Goal: Participate in discussion: Engage in conversation with other users on a specific topic

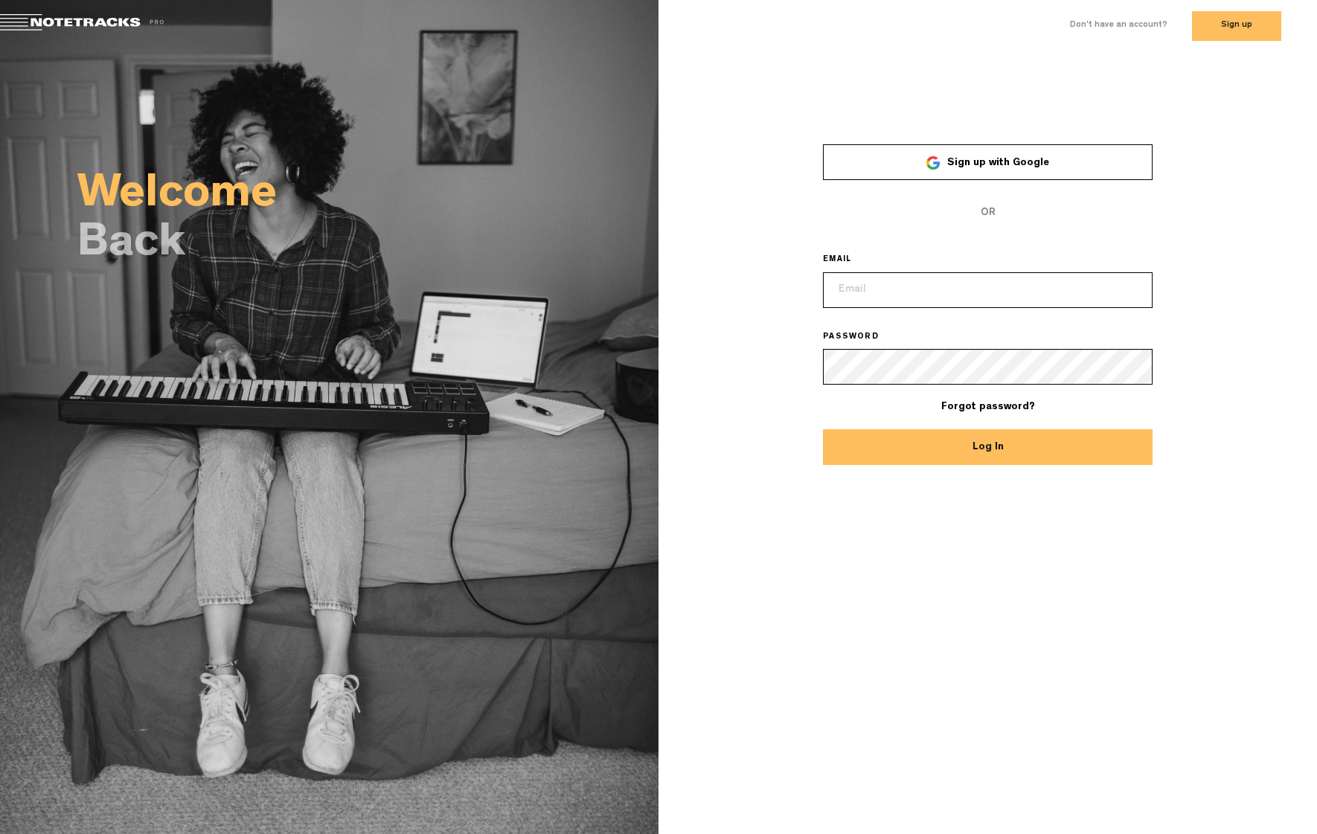
type input "[PERSON_NAME][EMAIL_ADDRESS][DOMAIN_NAME]"
drag, startPoint x: 904, startPoint y: 443, endPoint x: 912, endPoint y: 450, distance: 10.6
click at [904, 443] on button "Log In" at bounding box center [988, 447] width 330 height 36
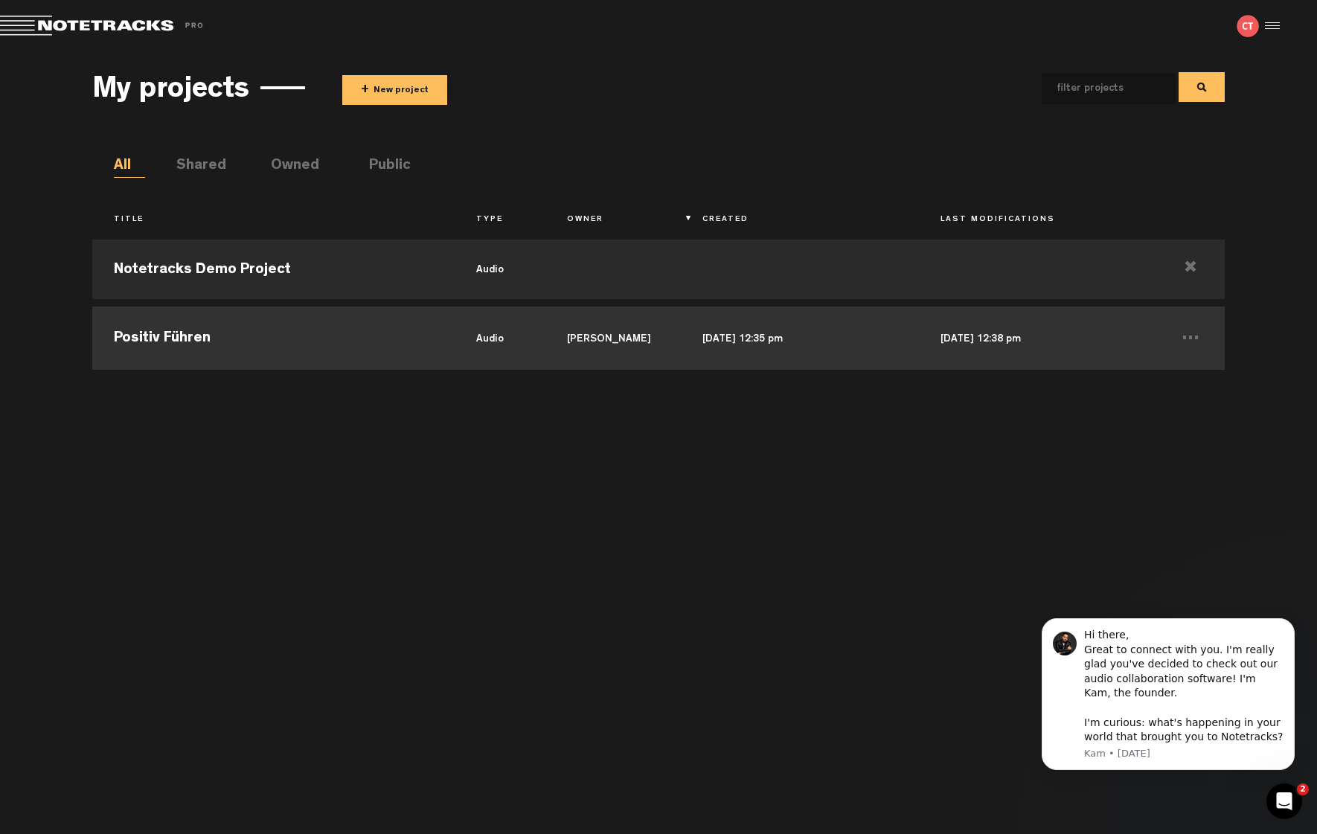
click at [205, 338] on td "Positiv Führen" at bounding box center [273, 336] width 362 height 67
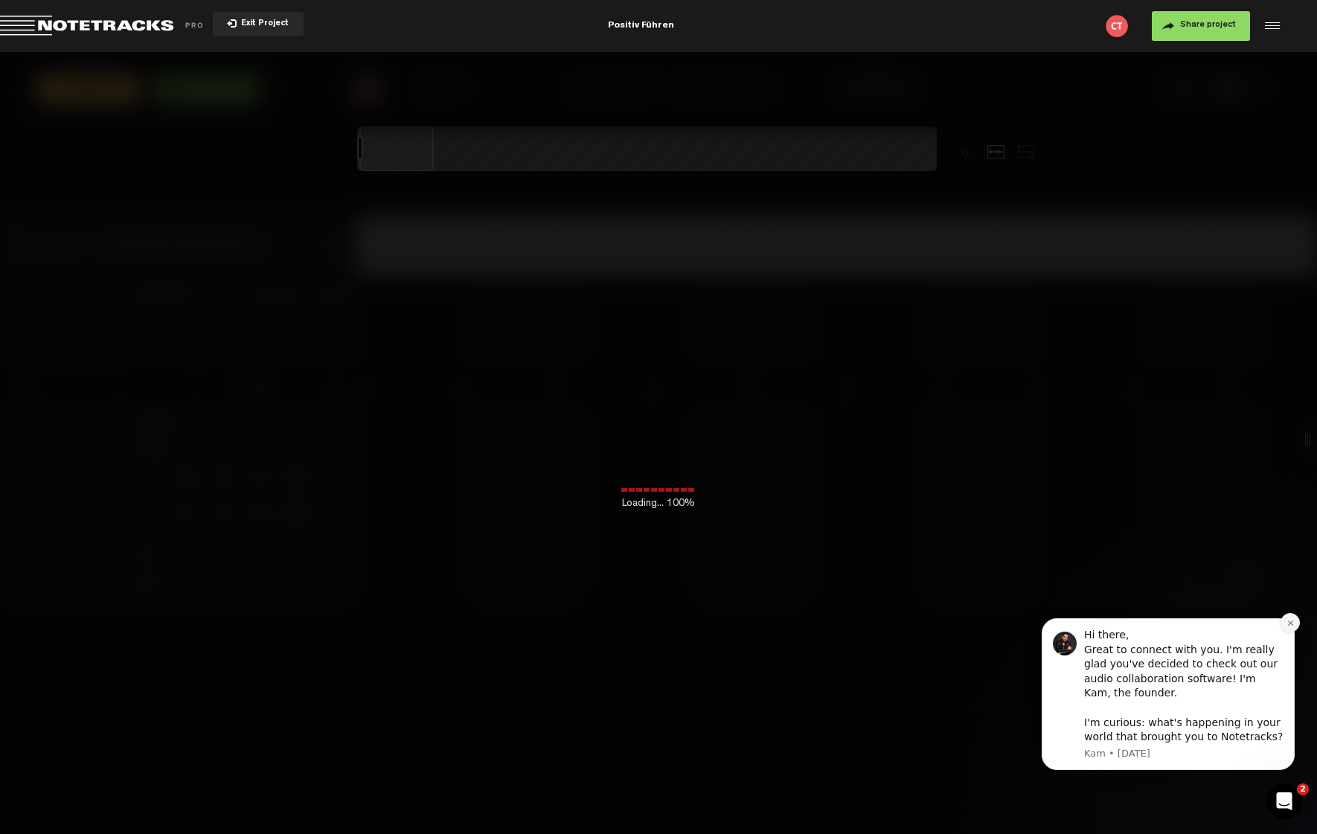
click at [1289, 627] on icon "Dismiss notification" at bounding box center [1290, 623] width 8 height 8
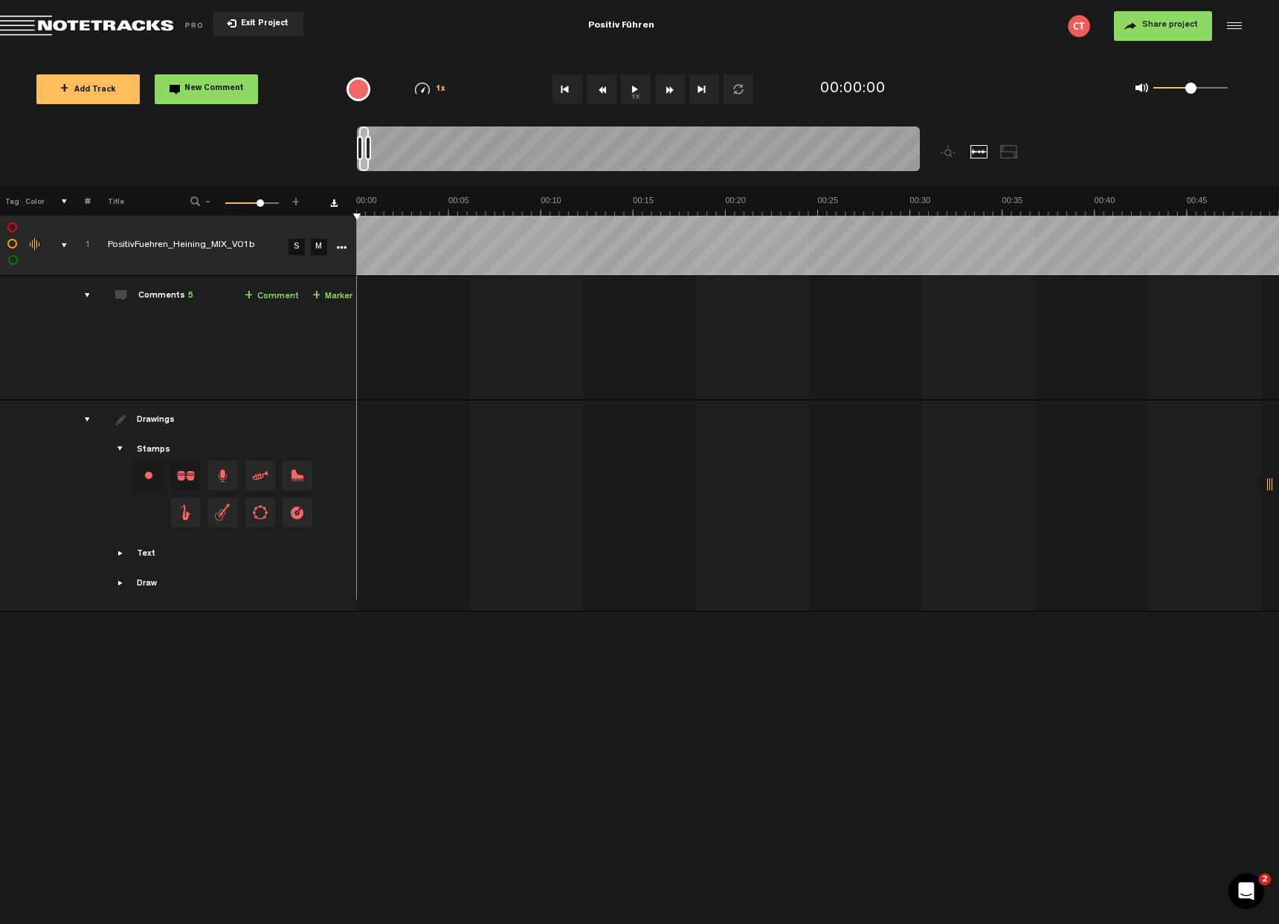
click at [576, 768] on div "+ New drawing Tag Color # Title - 1 100 68 + 1 PositivFuehren_Heining_MIX_V01b …" at bounding box center [639, 555] width 1279 height 738
click at [85, 418] on div "drawings" at bounding box center [81, 419] width 23 height 15
click at [176, 290] on div "Comments 5" at bounding box center [165, 296] width 55 height 13
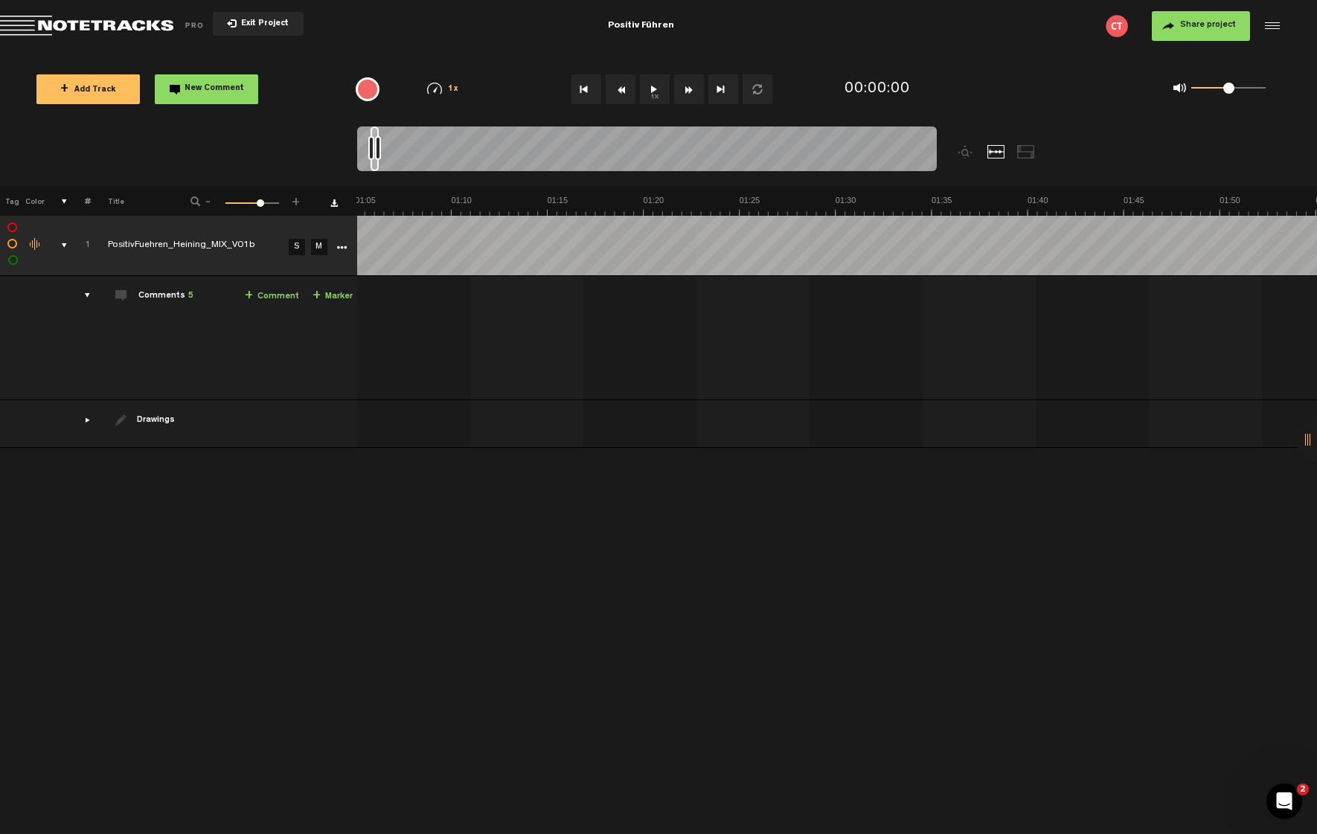
scroll to position [0, 893]
click at [140, 298] on div "Comments 5" at bounding box center [165, 296] width 55 height 13
click at [154, 292] on div "Comments 5" at bounding box center [165, 296] width 55 height 13
click at [223, 330] on td "Comments 5 + Comment + Marker" at bounding box center [224, 338] width 266 height 124
click at [1274, 24] on div at bounding box center [1270, 26] width 22 height 22
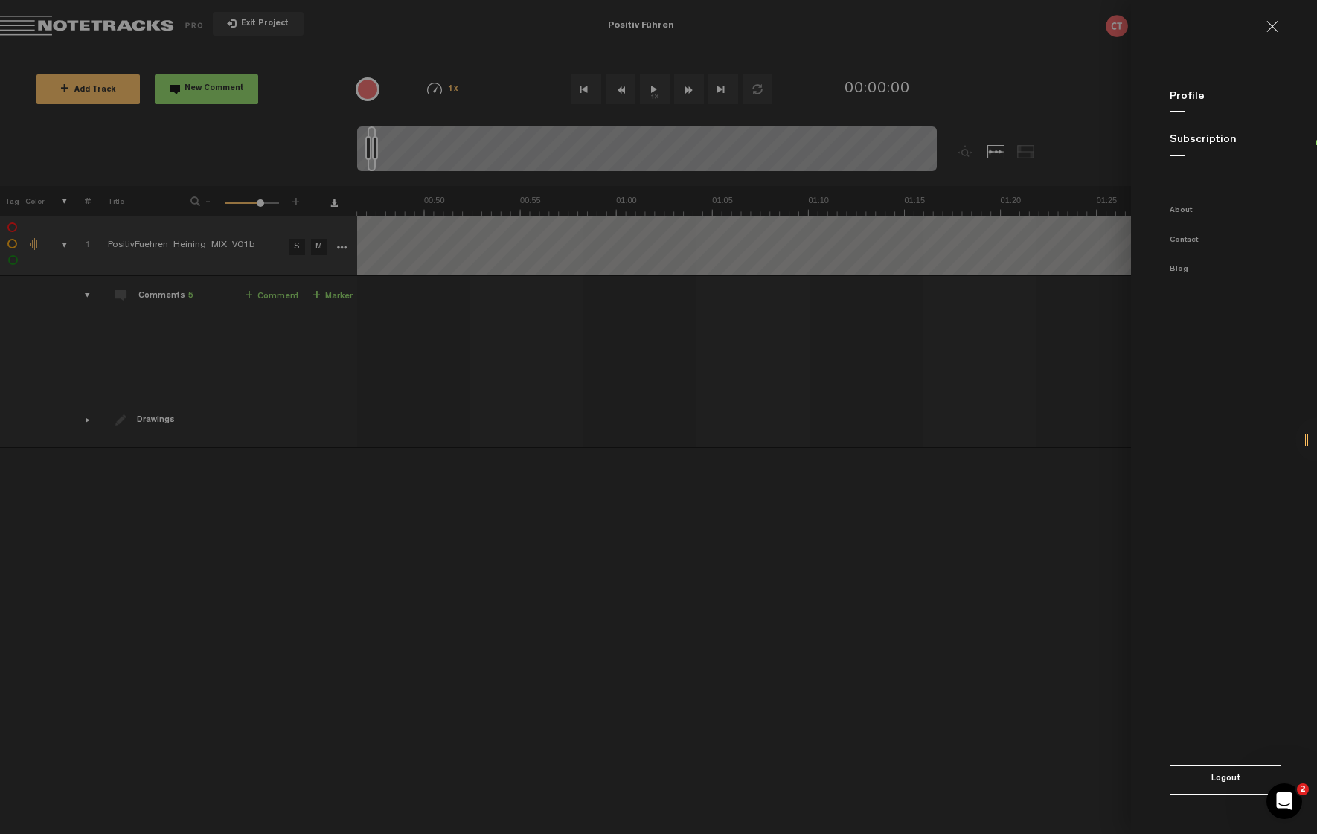
click at [1006, 426] on md-backdrop at bounding box center [658, 417] width 1317 height 834
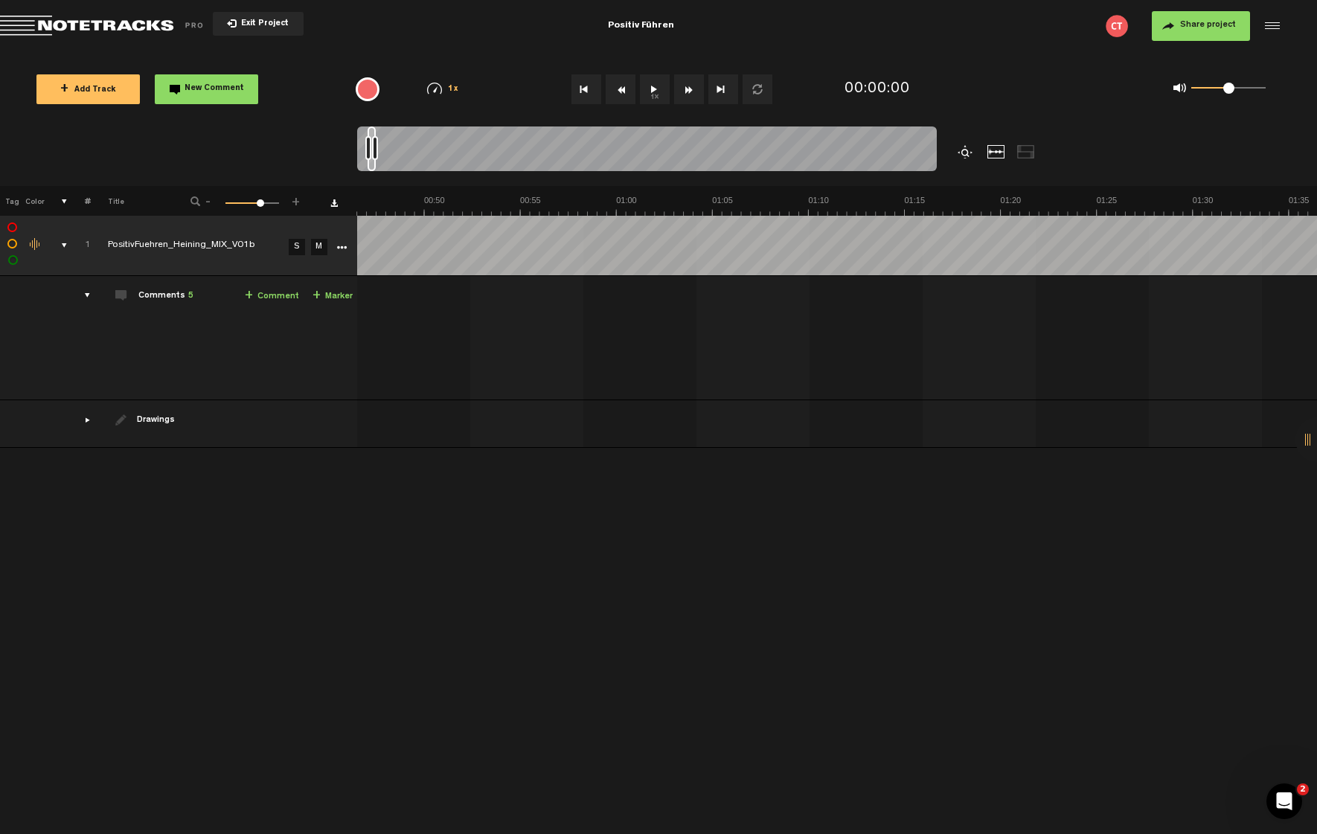
click at [962, 153] on div at bounding box center [966, 151] width 18 height 13
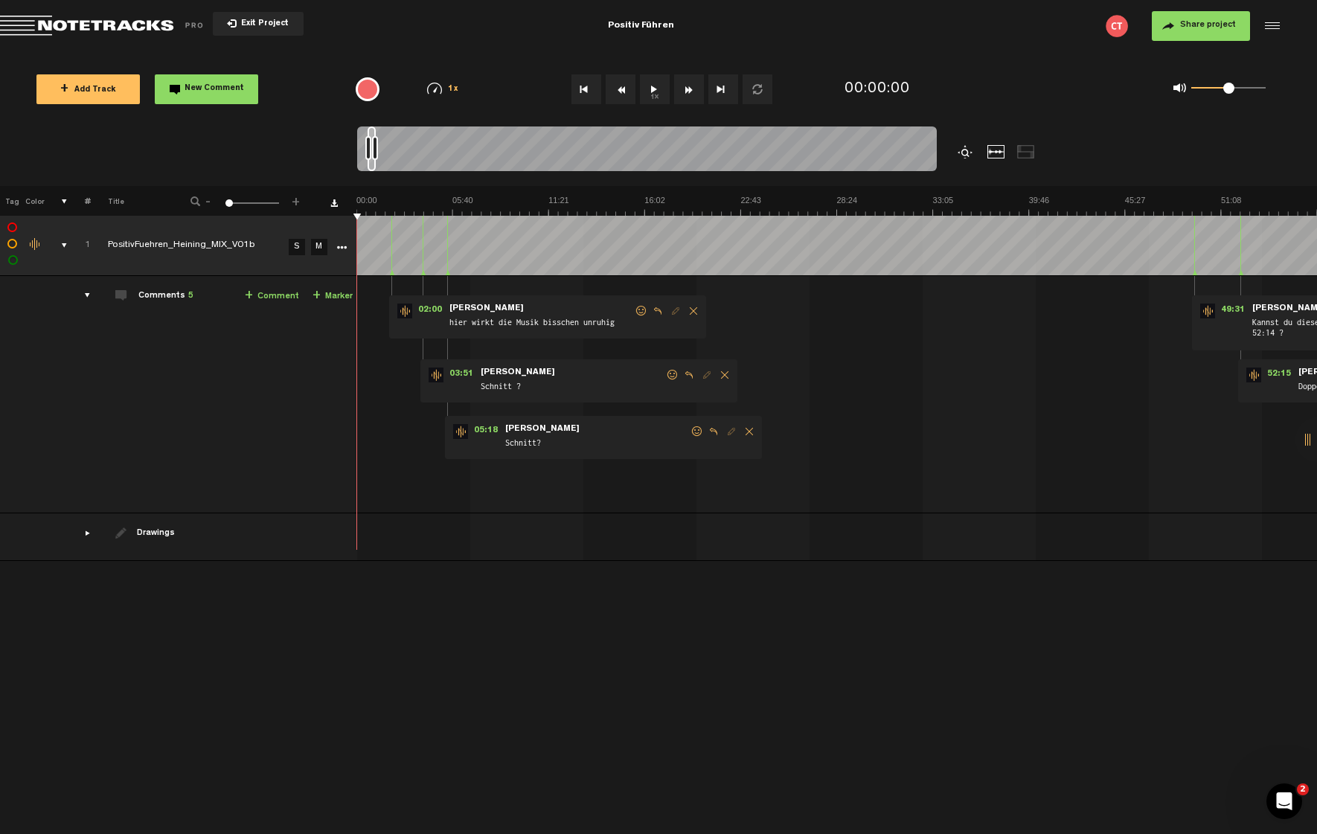
scroll to position [0, 0]
click at [462, 312] on span "Marion" at bounding box center [486, 308] width 77 height 10
click at [498, 303] on form "hier wirkt die Musik bisschen unruhig" at bounding box center [541, 317] width 186 height 28
click at [513, 324] on span "hier wirkt die Musik bisschen unruhig" at bounding box center [541, 323] width 186 height 16
click at [521, 374] on form "Schnitt ?" at bounding box center [572, 381] width 186 height 28
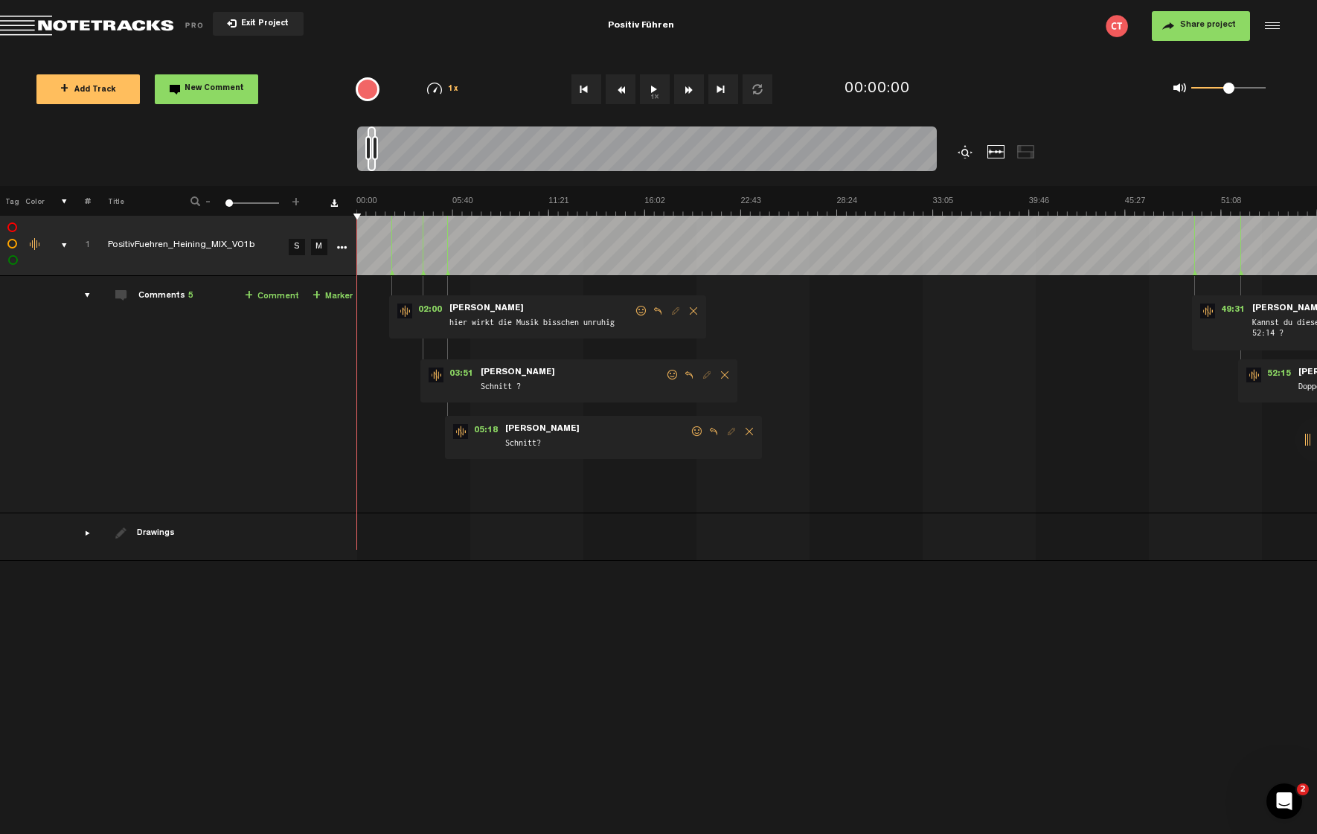
click at [536, 437] on span "Schnitt?" at bounding box center [597, 444] width 186 height 16
click at [527, 375] on form "Schnitt ?" at bounding box center [572, 381] width 186 height 28
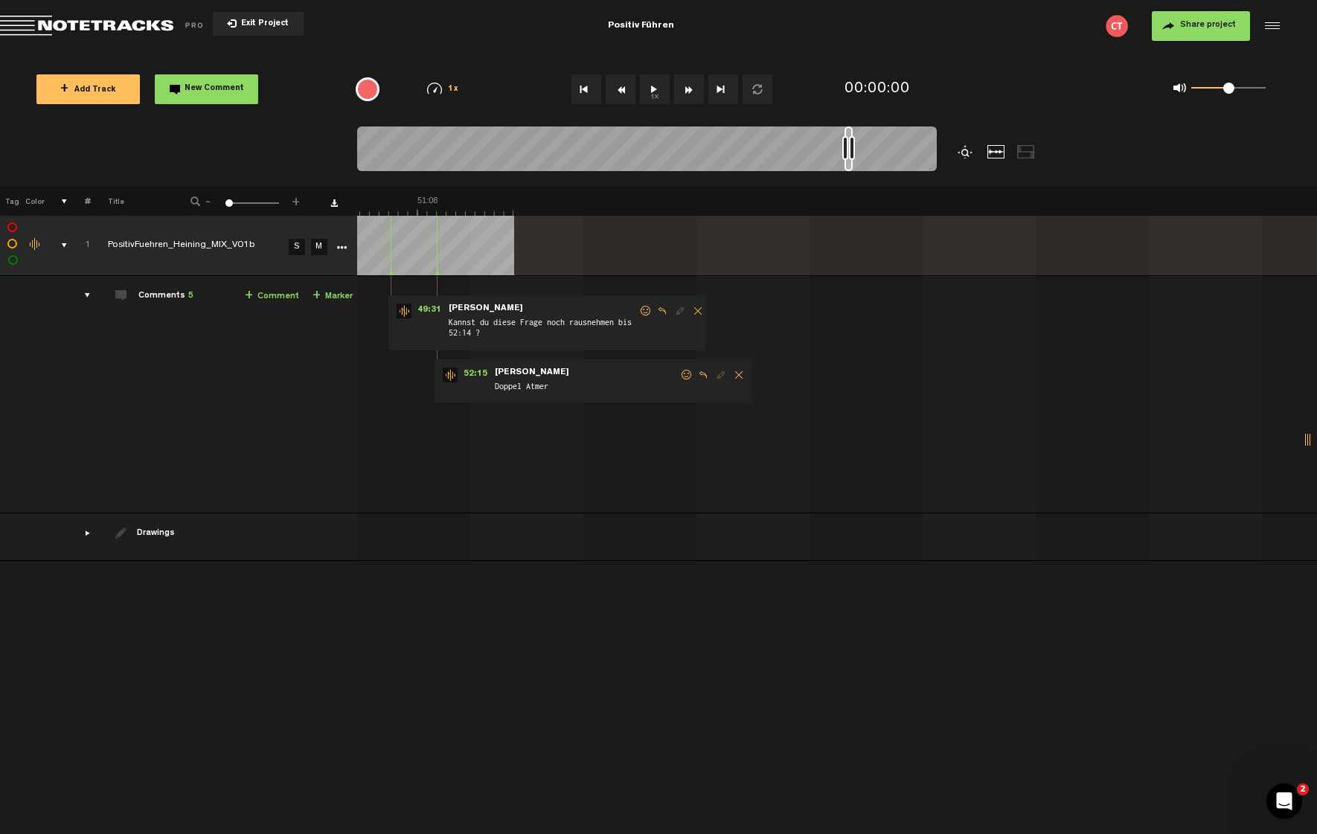
scroll to position [0, 625]
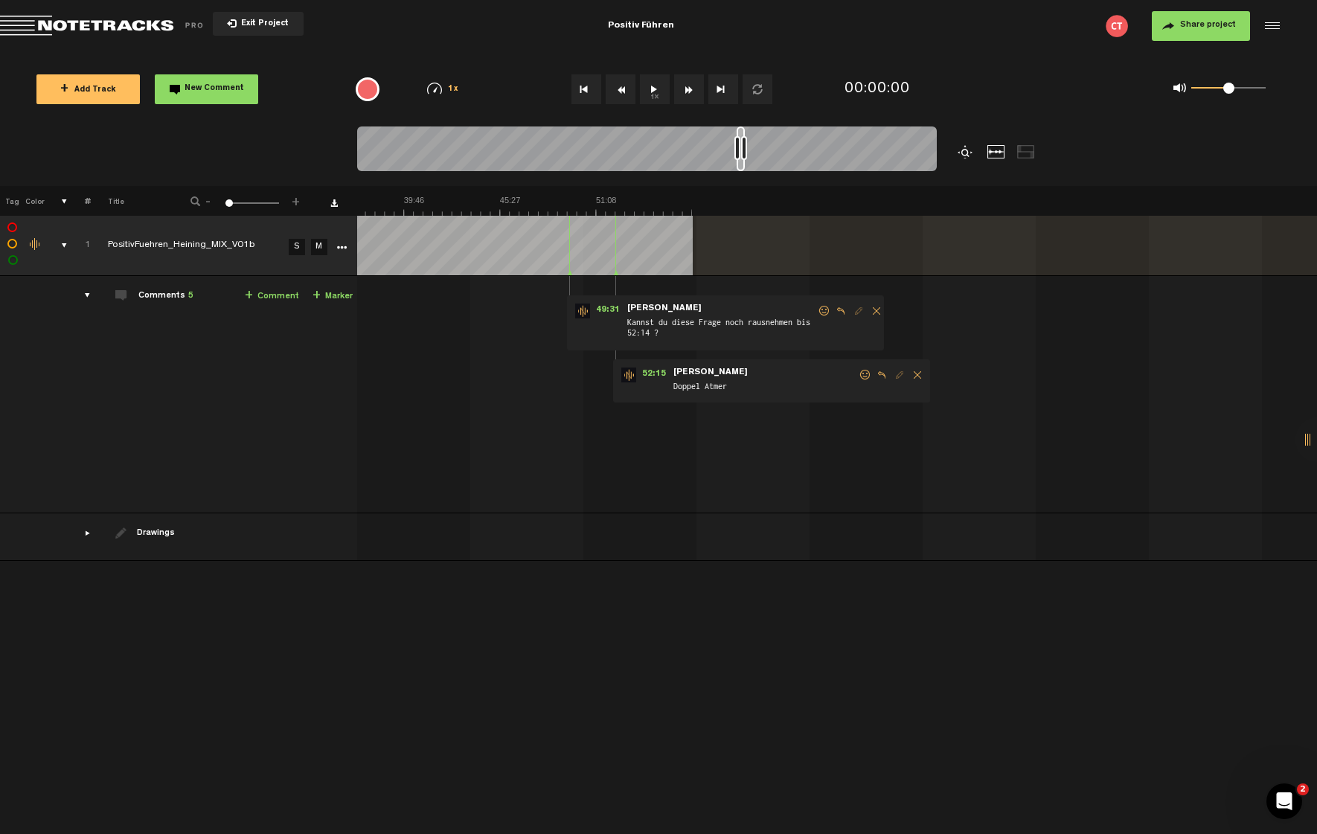
click at [700, 385] on span "Doppel Atmer" at bounding box center [765, 387] width 186 height 16
click at [653, 368] on span "52:15" at bounding box center [654, 374] width 36 height 15
click at [609, 312] on span "49:31" at bounding box center [608, 310] width 36 height 15
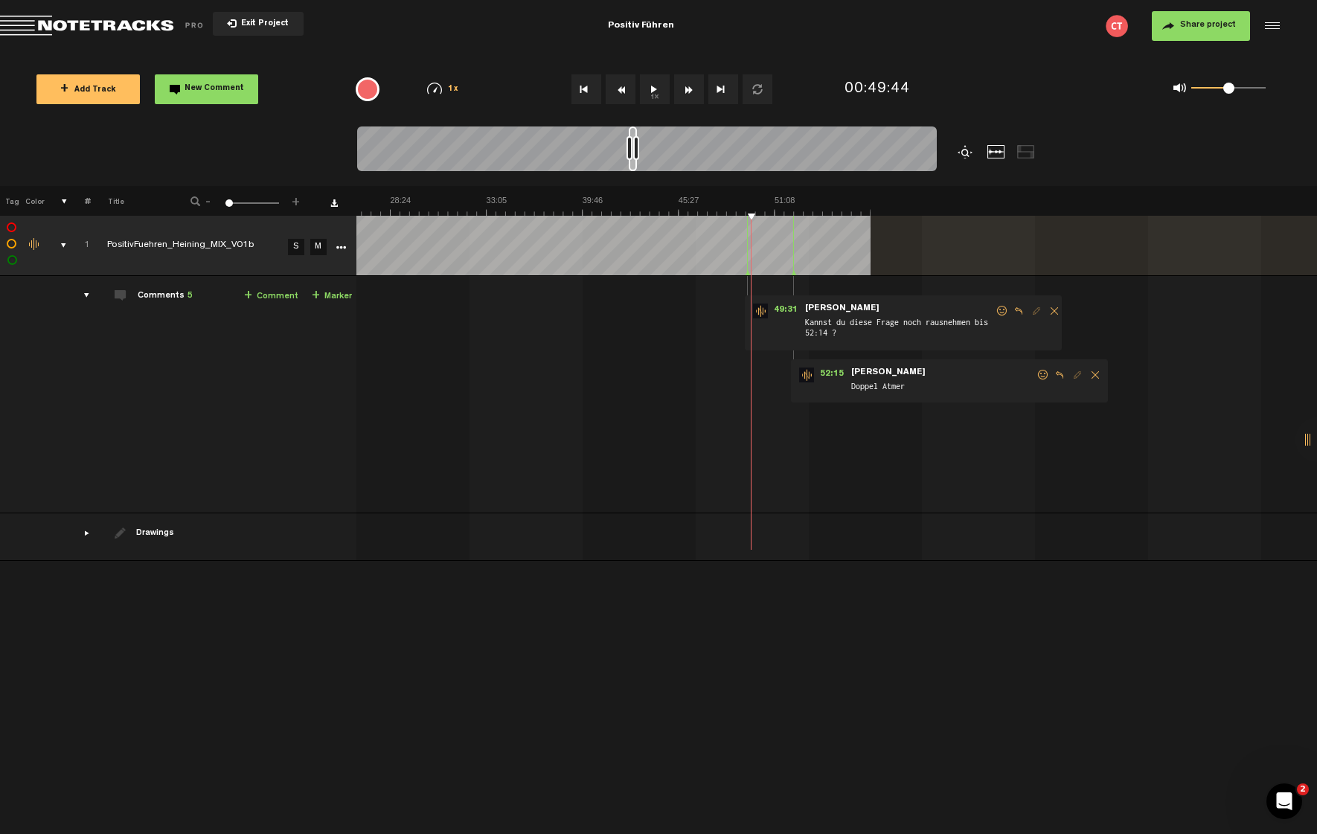
scroll to position [0, 357]
